Goal: Information Seeking & Learning: Learn about a topic

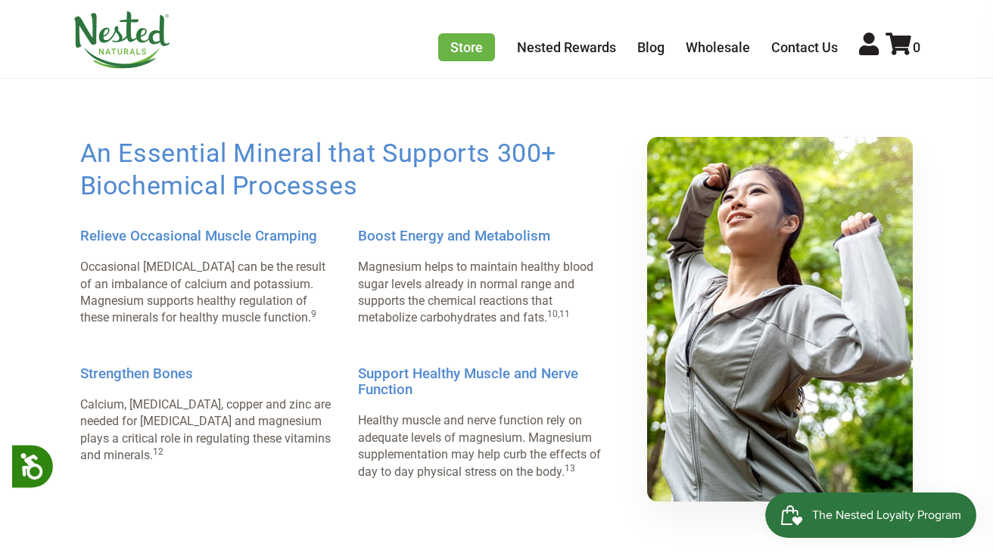
click at [477, 399] on h3 "Support Healthy Muscle and Nerve Function" at bounding box center [485, 382] width 254 height 33
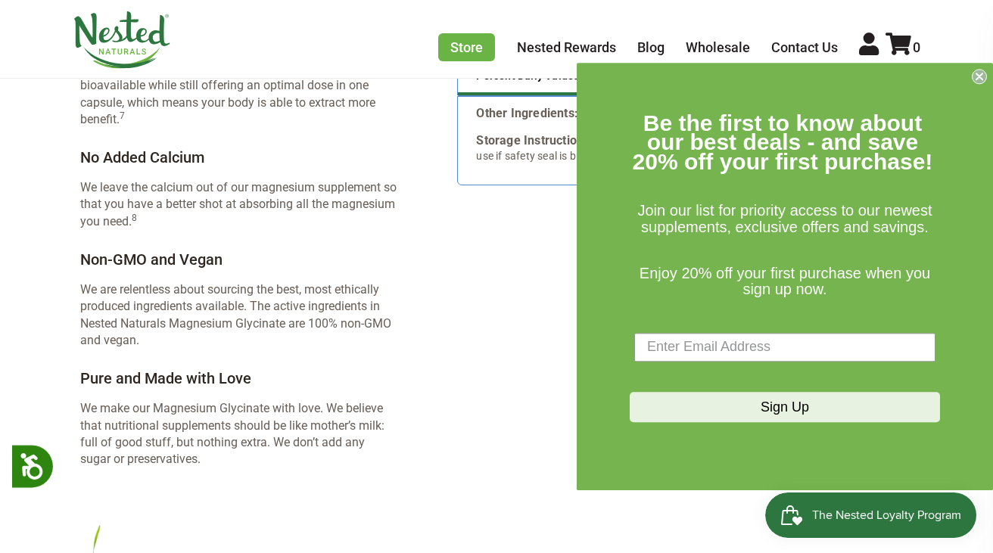
scroll to position [2578, 0]
click at [975, 77] on circle "Close dialog" at bounding box center [980, 76] width 14 height 14
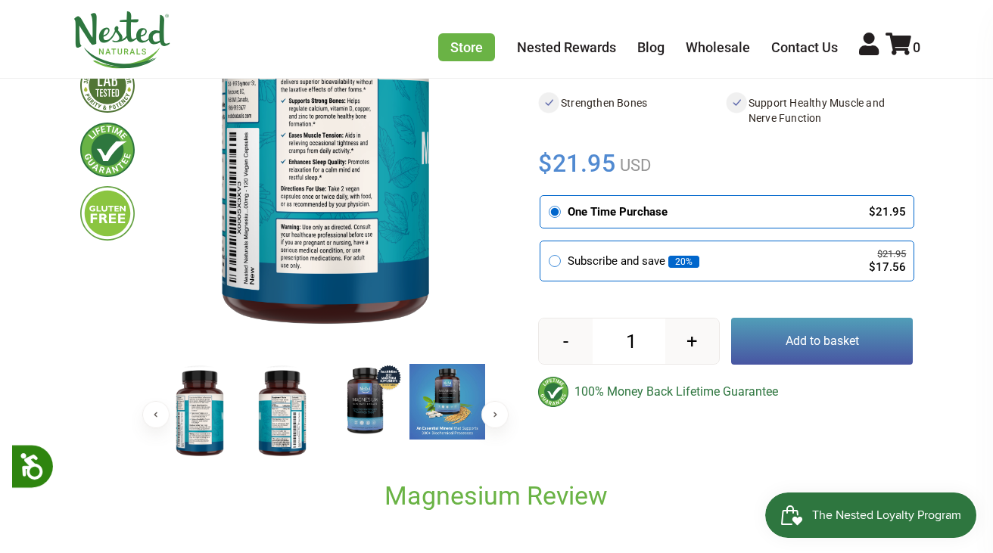
scroll to position [0, 0]
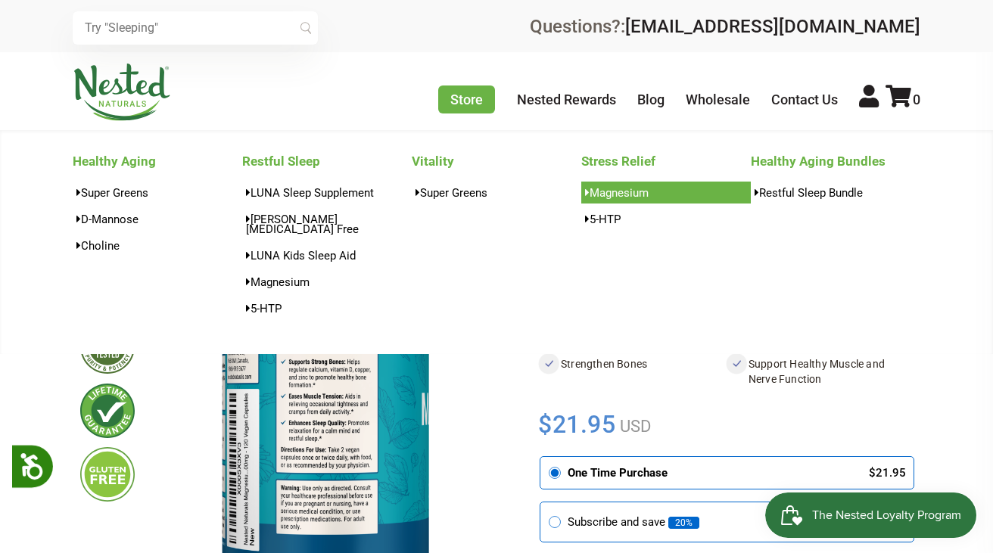
click at [611, 198] on link "Magnesium" at bounding box center [666, 193] width 170 height 22
click at [596, 196] on link "Magnesium" at bounding box center [666, 193] width 170 height 22
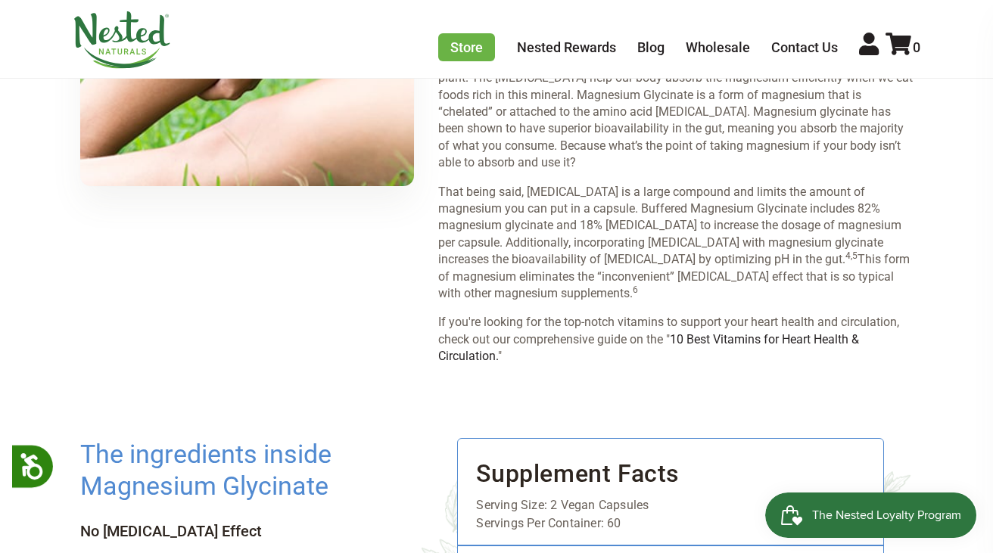
scroll to position [1864, 0]
